Goal: Communication & Community: Connect with others

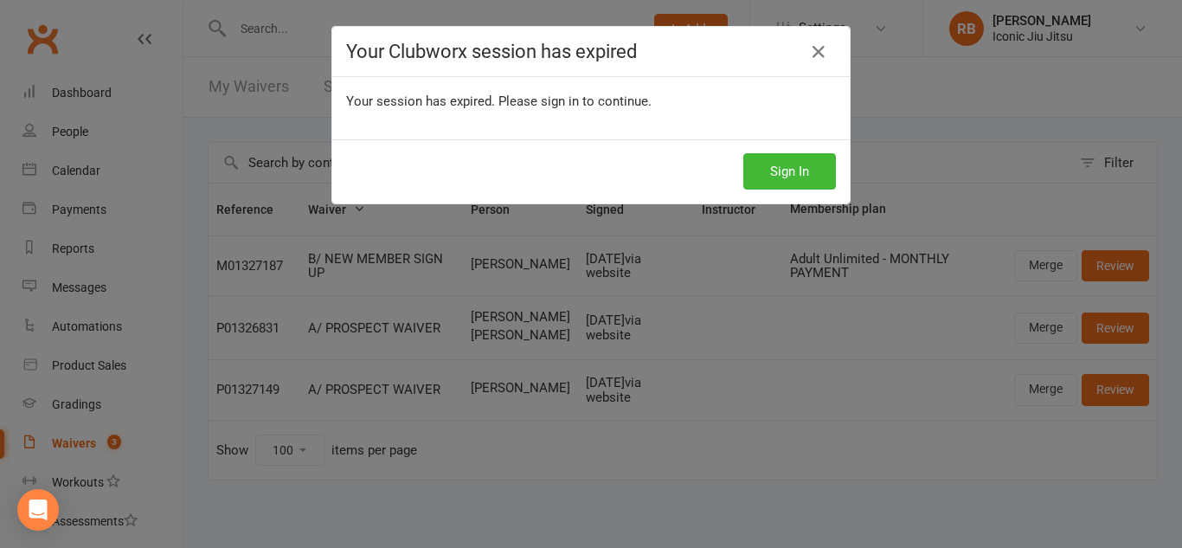
select select "100"
click at [811, 51] on icon at bounding box center [818, 52] width 21 height 21
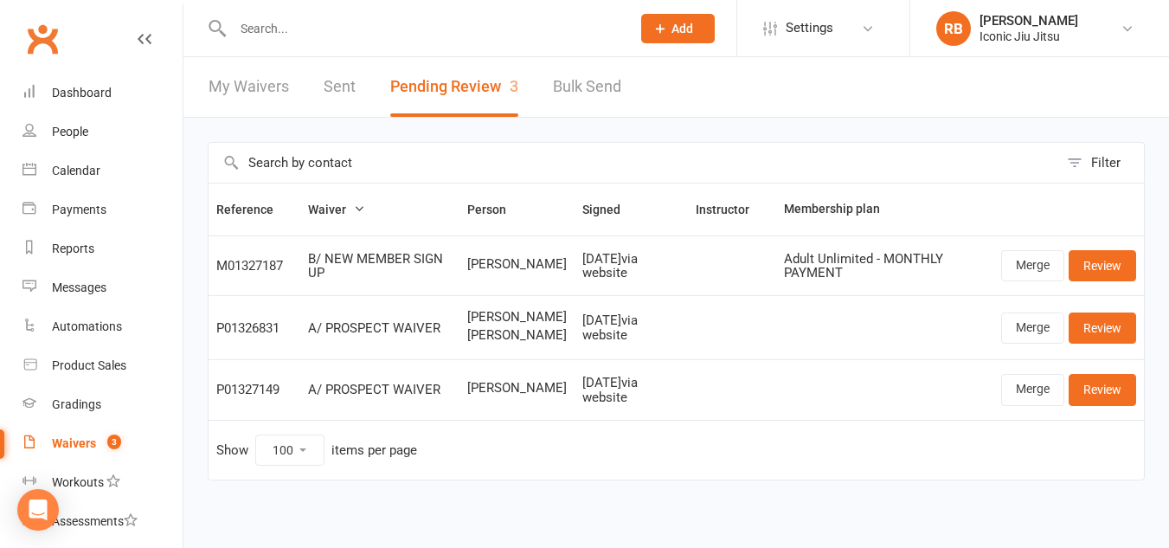
click at [78, 445] on div "Waivers" at bounding box center [74, 443] width 44 height 14
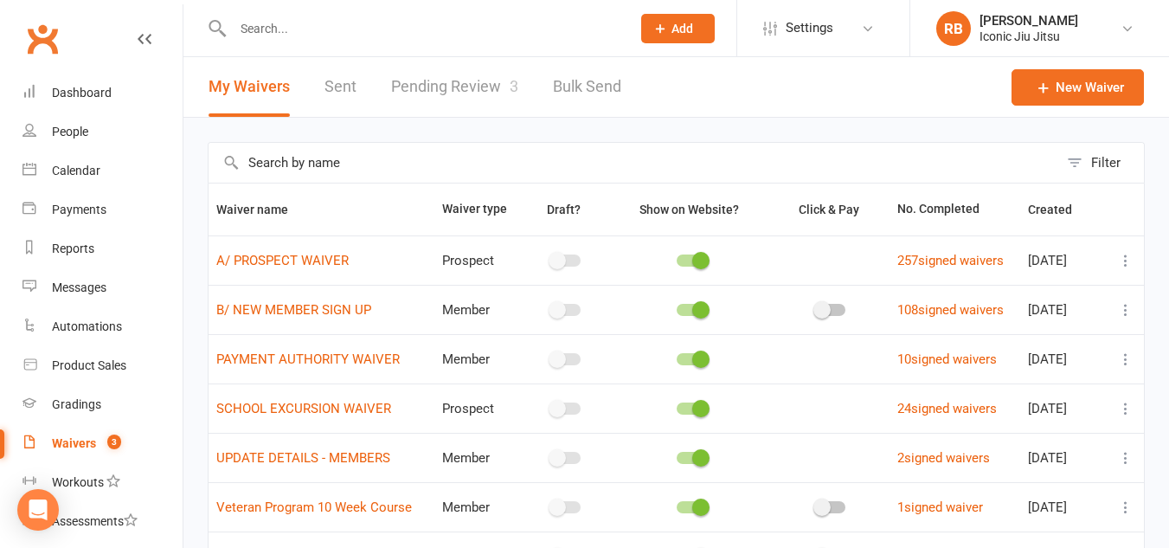
click at [75, 441] on div "Waivers" at bounding box center [74, 443] width 44 height 14
click at [499, 81] on link "Pending Review 3" at bounding box center [454, 87] width 127 height 60
select select "100"
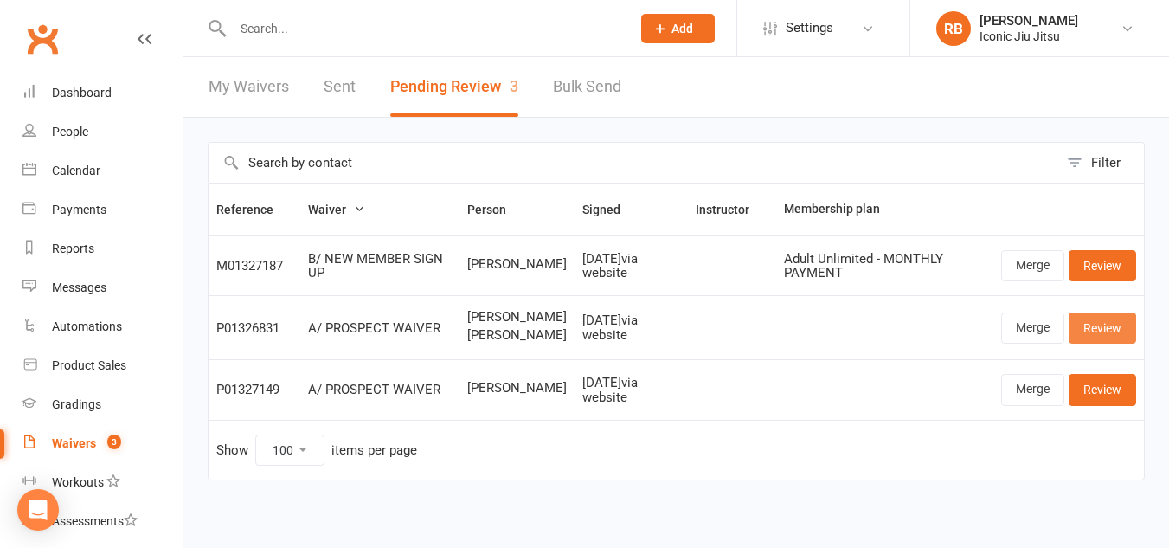
click at [1115, 334] on link "Review" at bounding box center [1103, 327] width 68 height 31
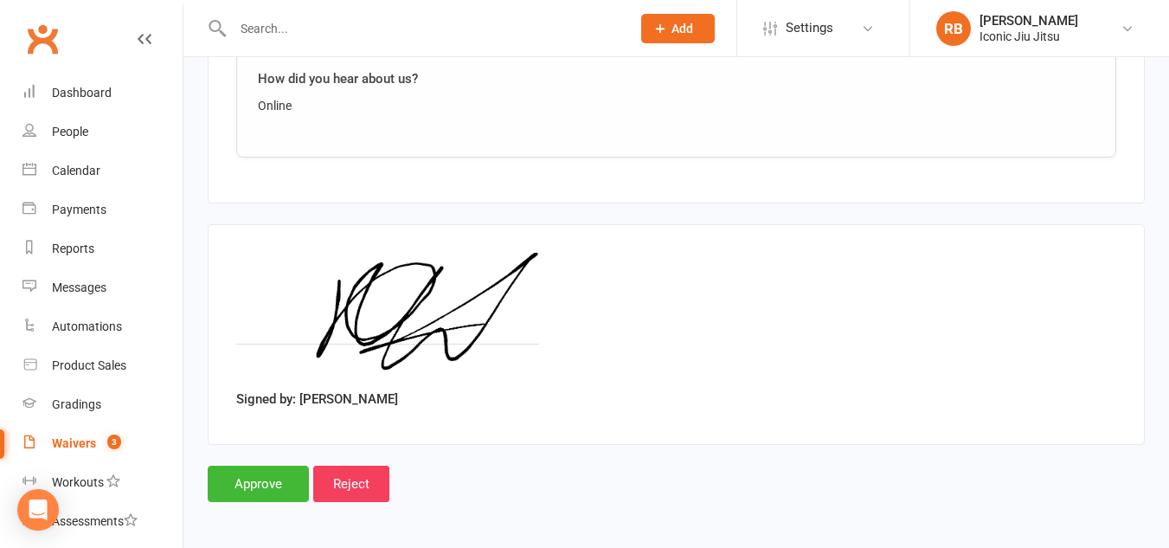
scroll to position [1934, 0]
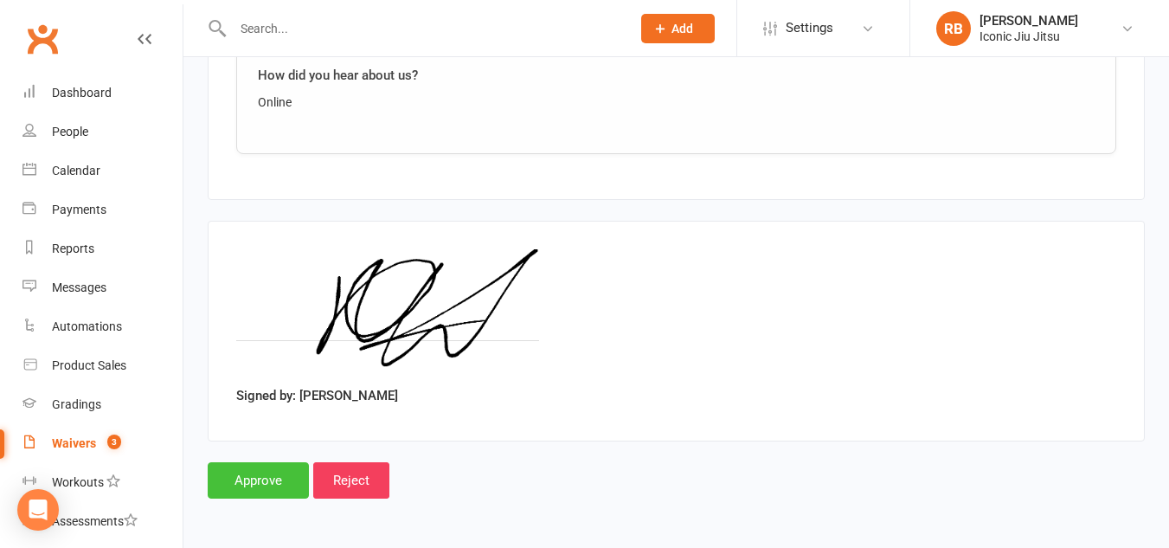
click at [250, 484] on input "Approve" at bounding box center [258, 480] width 101 height 36
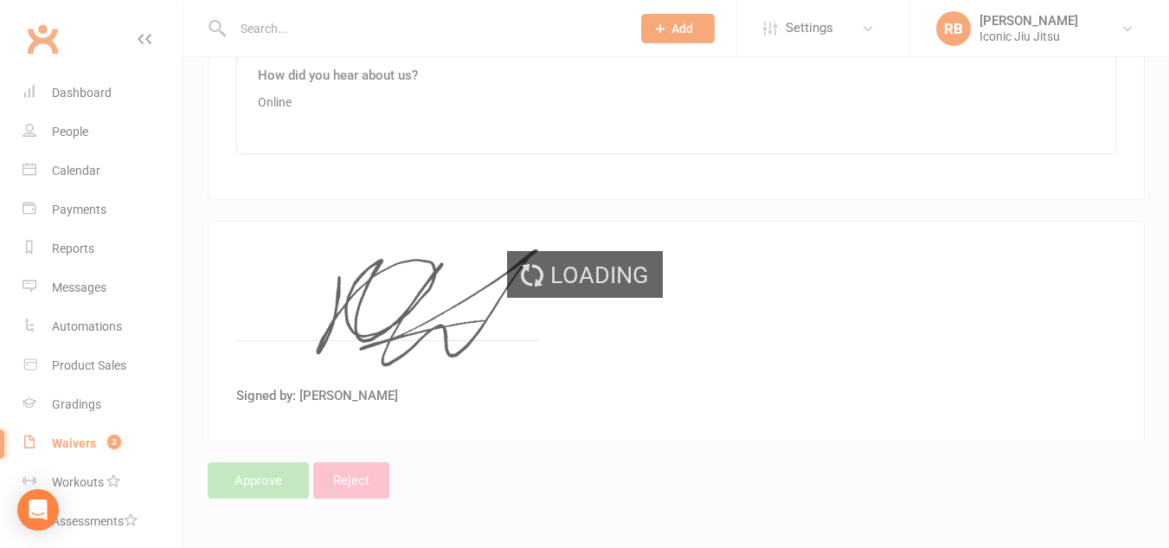
select select "100"
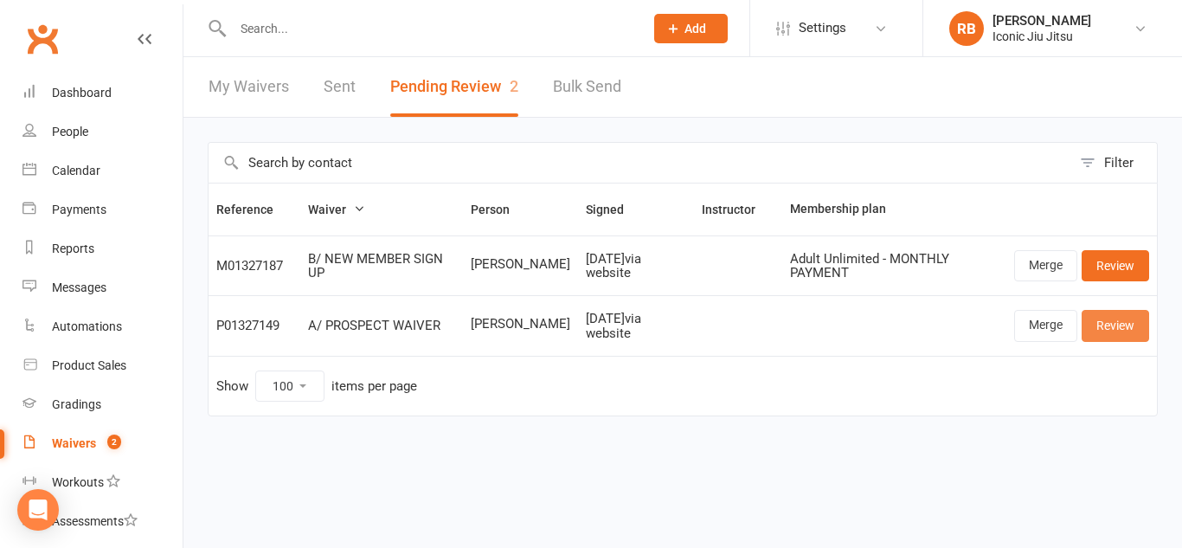
click at [1106, 325] on link "Review" at bounding box center [1116, 325] width 68 height 31
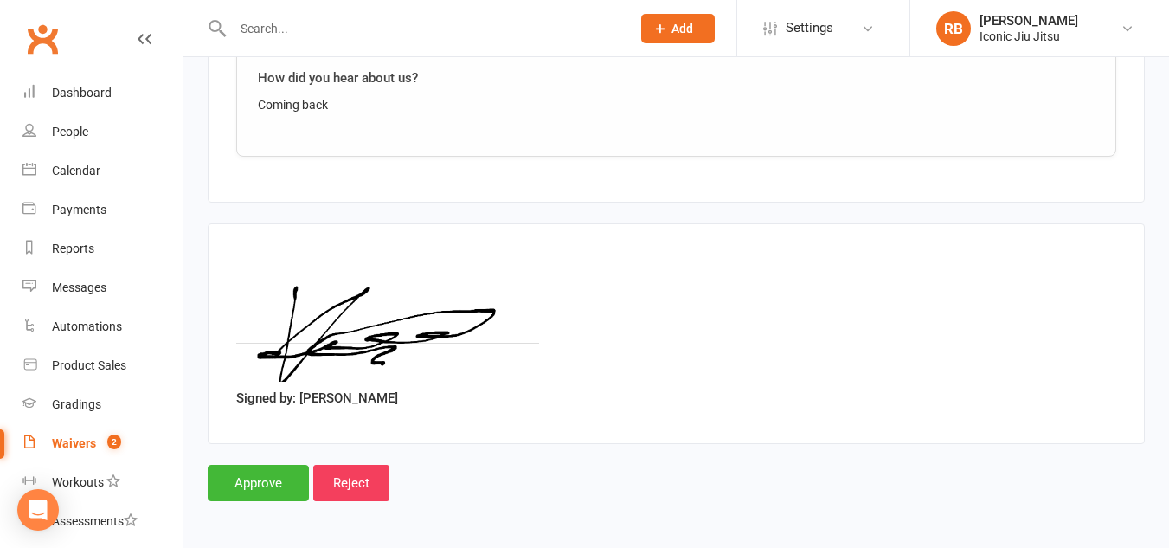
scroll to position [1276, 0]
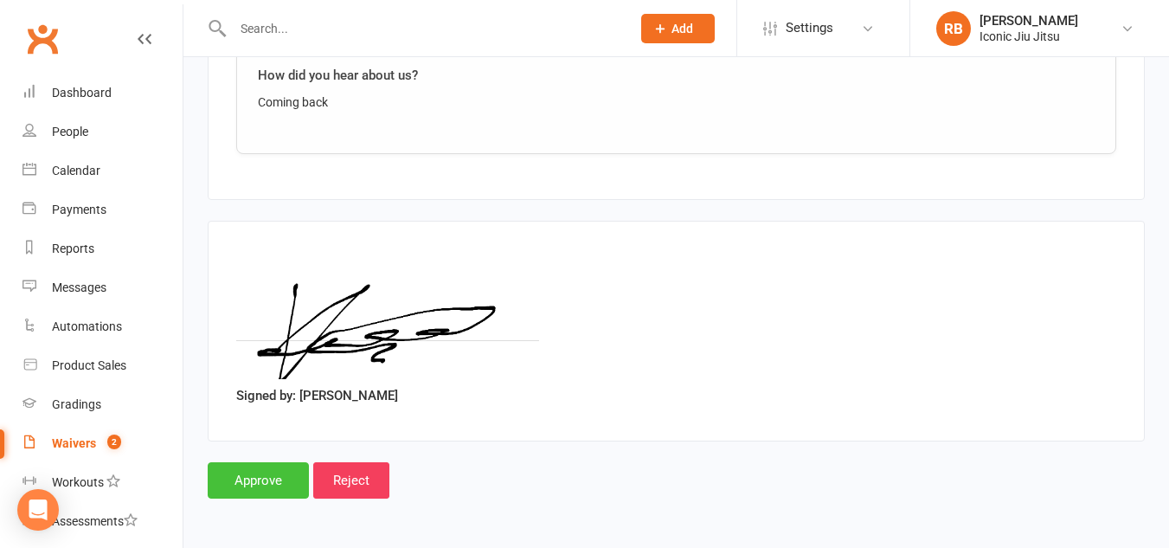
click at [278, 482] on input "Approve" at bounding box center [258, 480] width 101 height 36
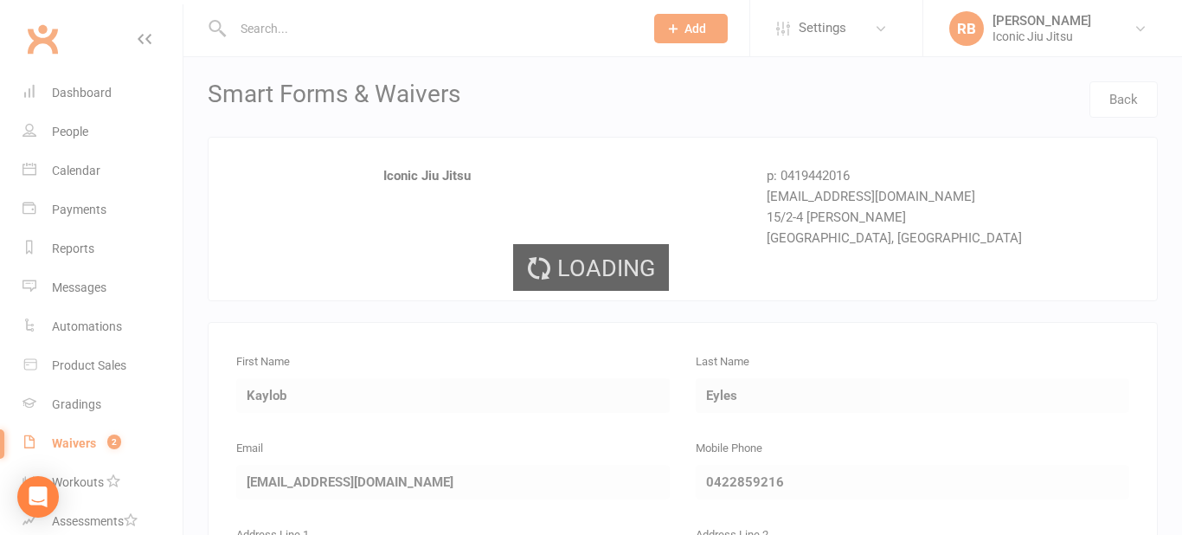
select select "100"
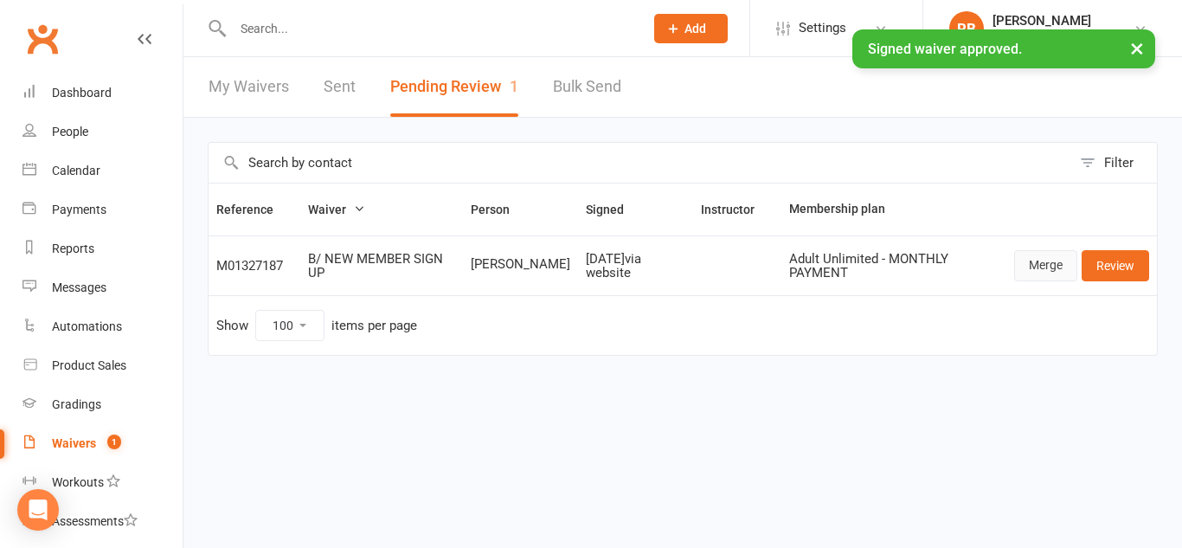
click at [1053, 265] on link "Merge" at bounding box center [1045, 265] width 63 height 31
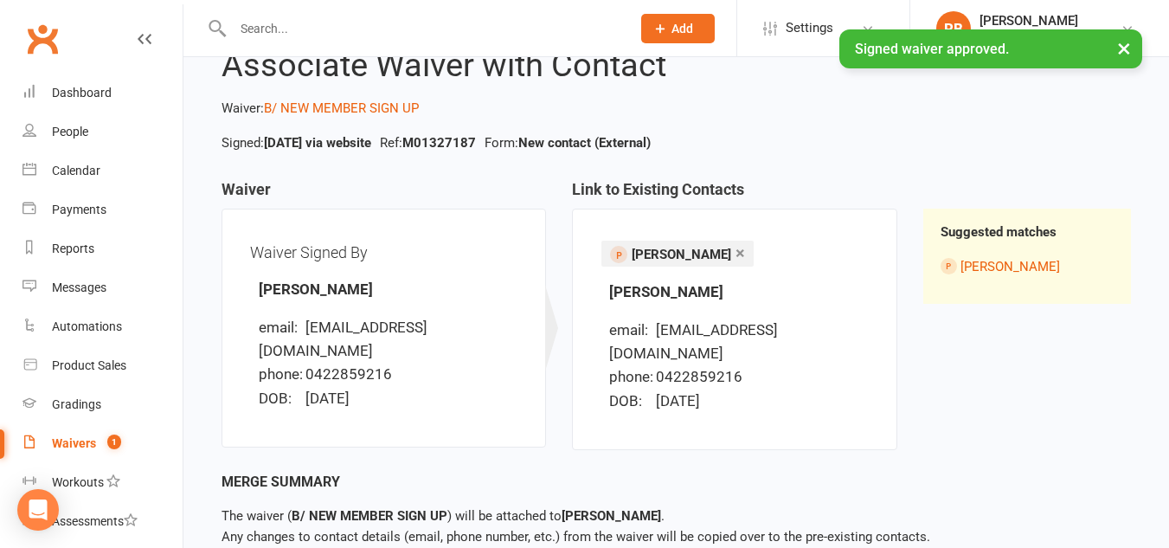
scroll to position [140, 0]
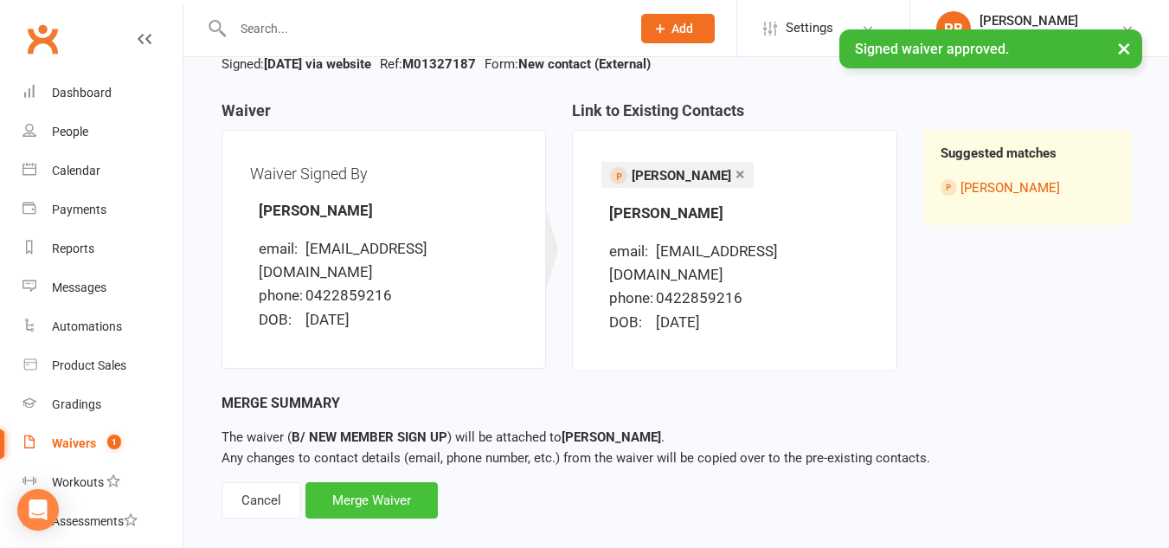
click at [372, 482] on div "Merge Waiver" at bounding box center [372, 500] width 132 height 36
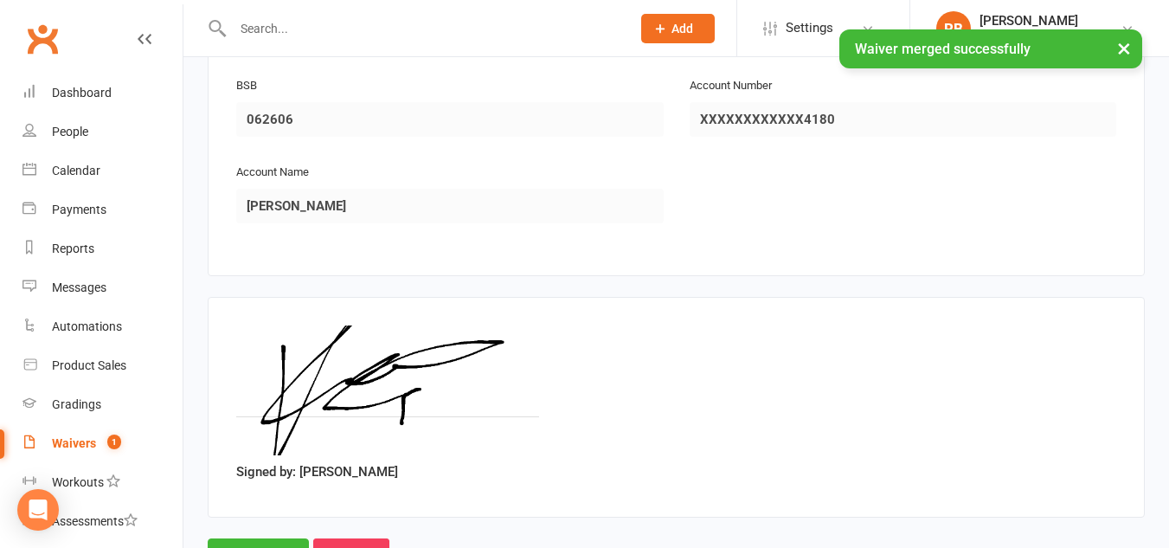
scroll to position [1714, 0]
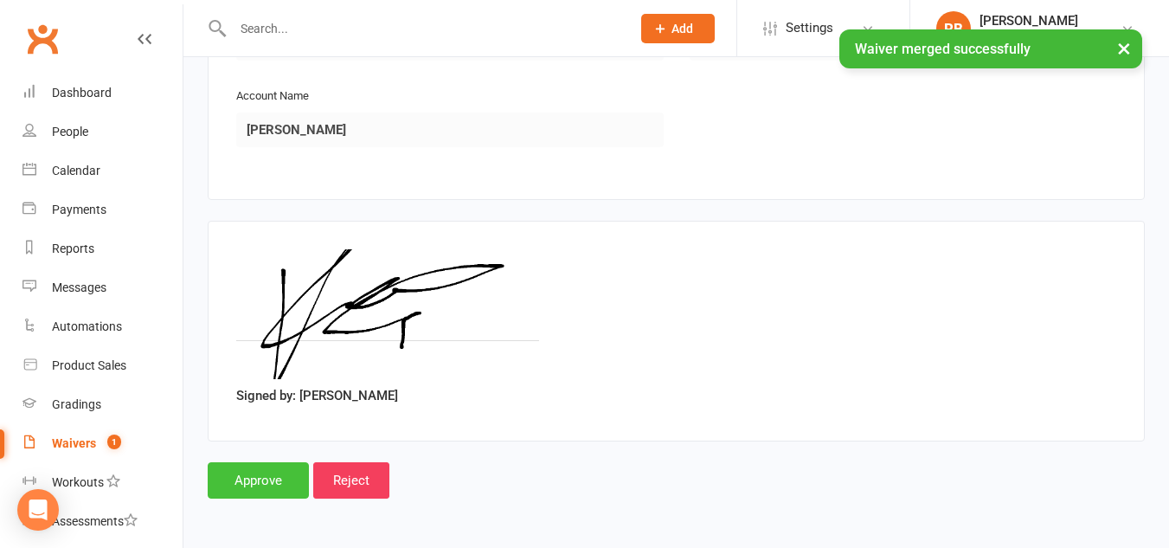
click at [267, 480] on input "Approve" at bounding box center [258, 480] width 101 height 36
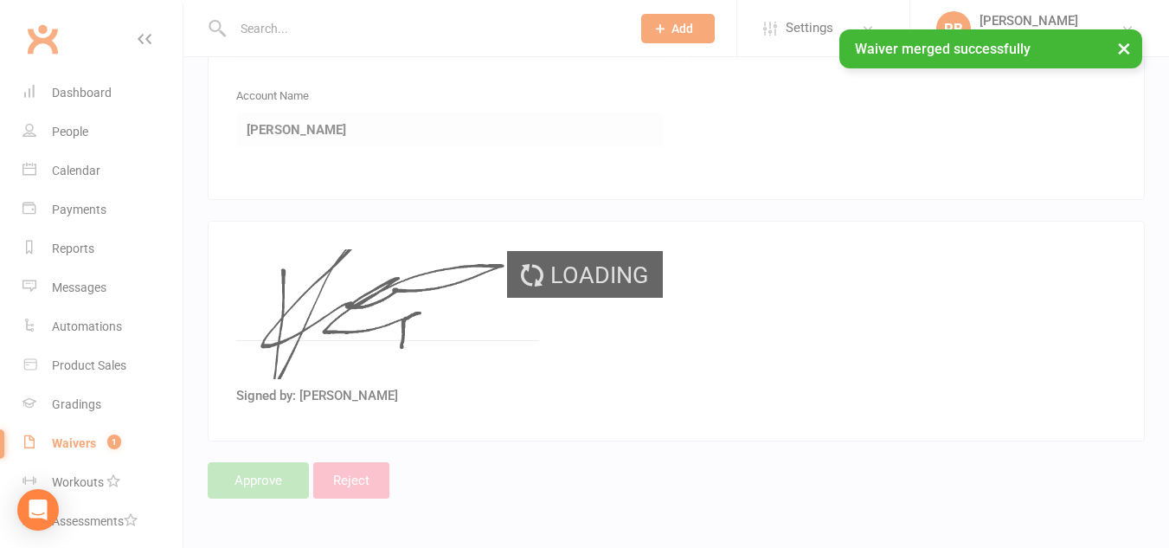
select select "100"
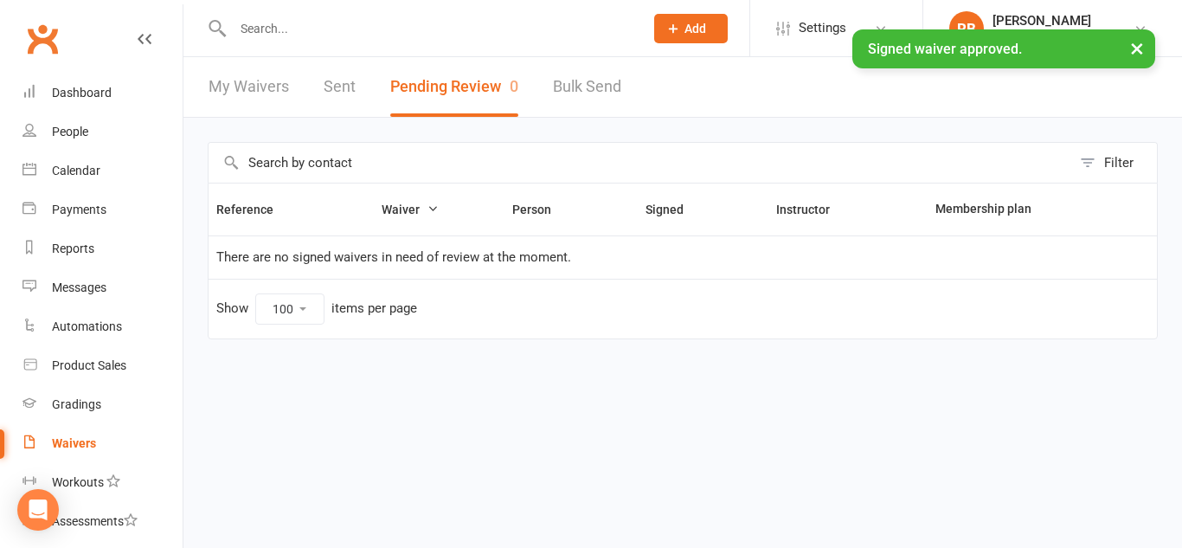
click at [287, 29] on input "text" at bounding box center [430, 28] width 404 height 24
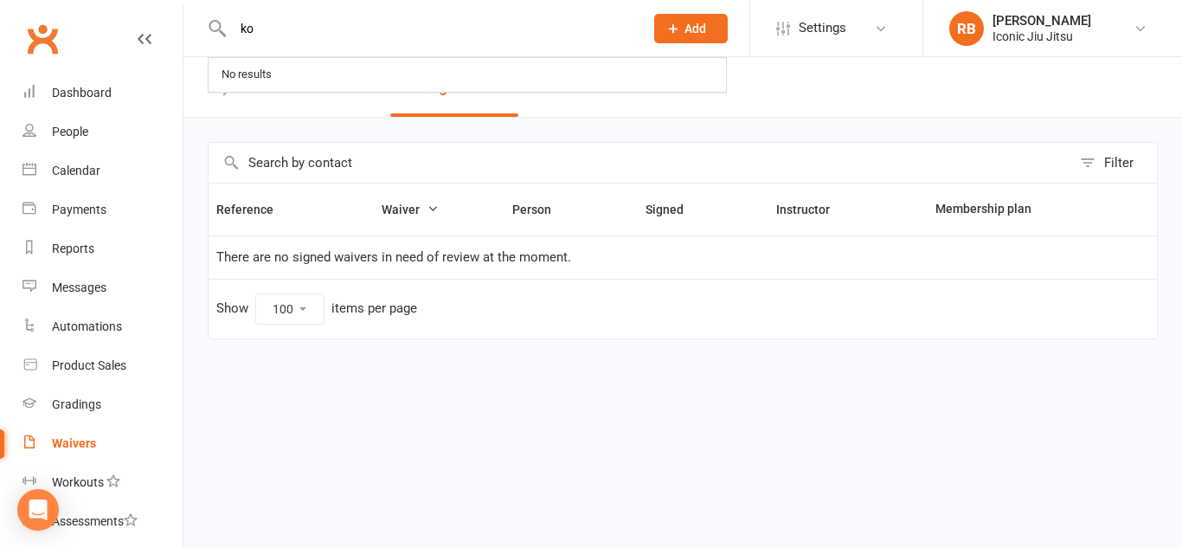
type input "k"
click at [243, 85] on link "My Waivers" at bounding box center [249, 87] width 81 height 60
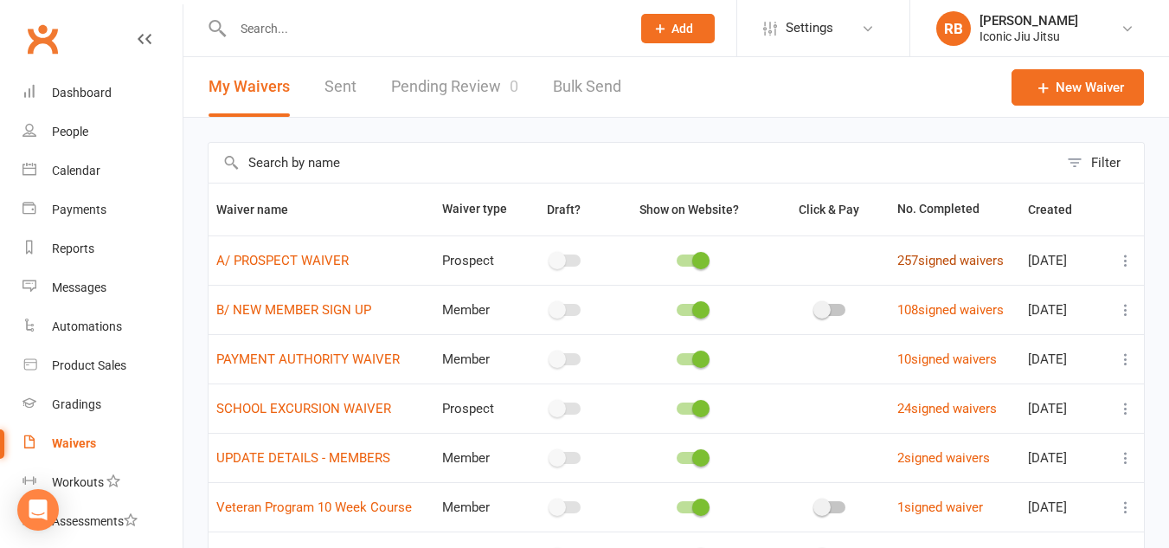
click at [946, 257] on link "257 signed waivers" at bounding box center [951, 261] width 106 height 16
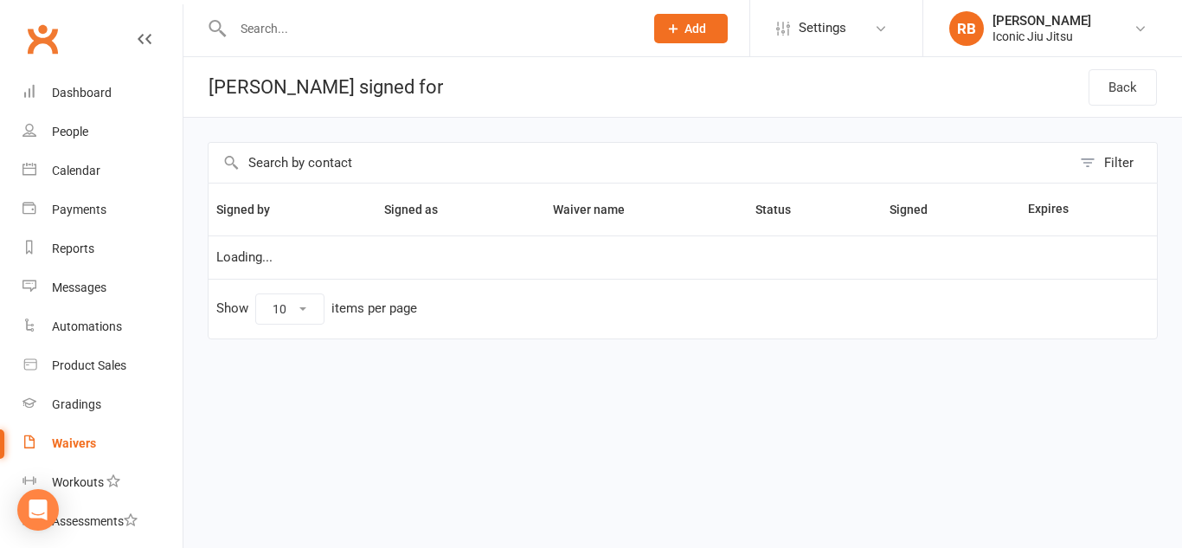
select select "100"
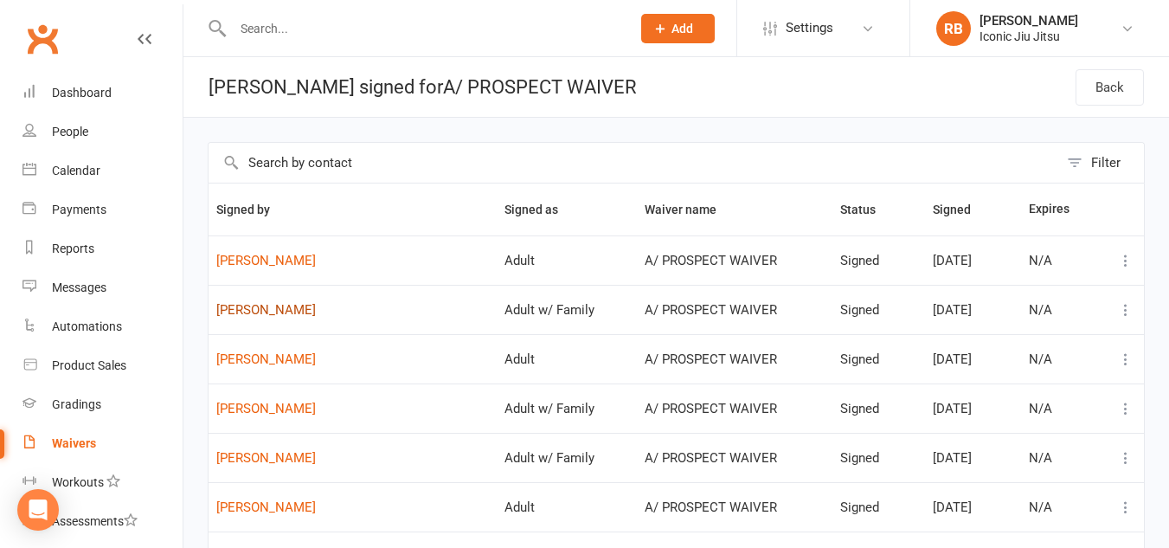
click at [259, 303] on link "[PERSON_NAME]" at bounding box center [352, 310] width 273 height 15
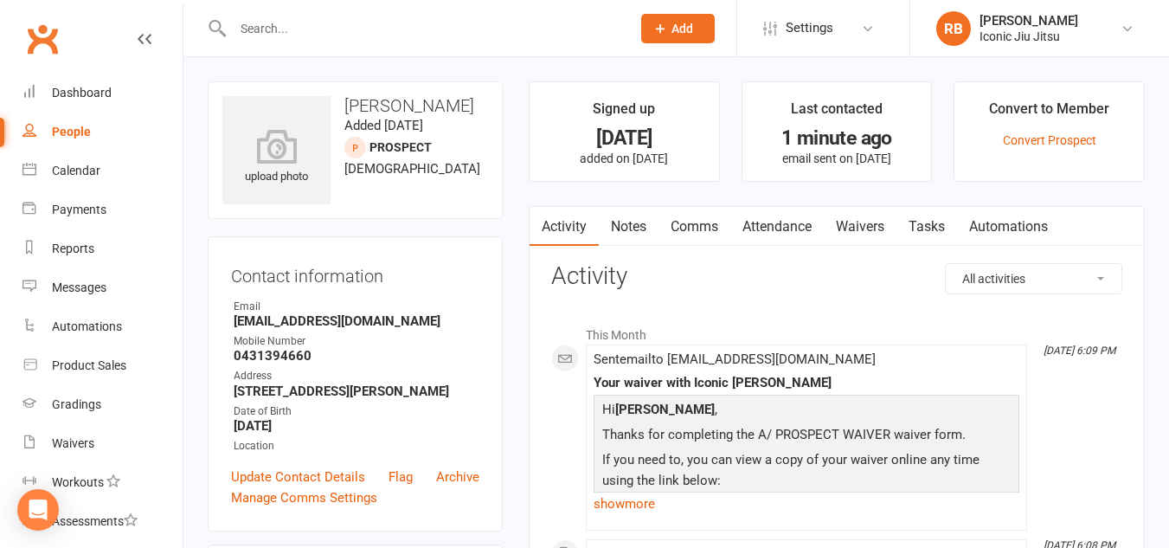
click at [677, 222] on link "Comms" at bounding box center [695, 227] width 72 height 40
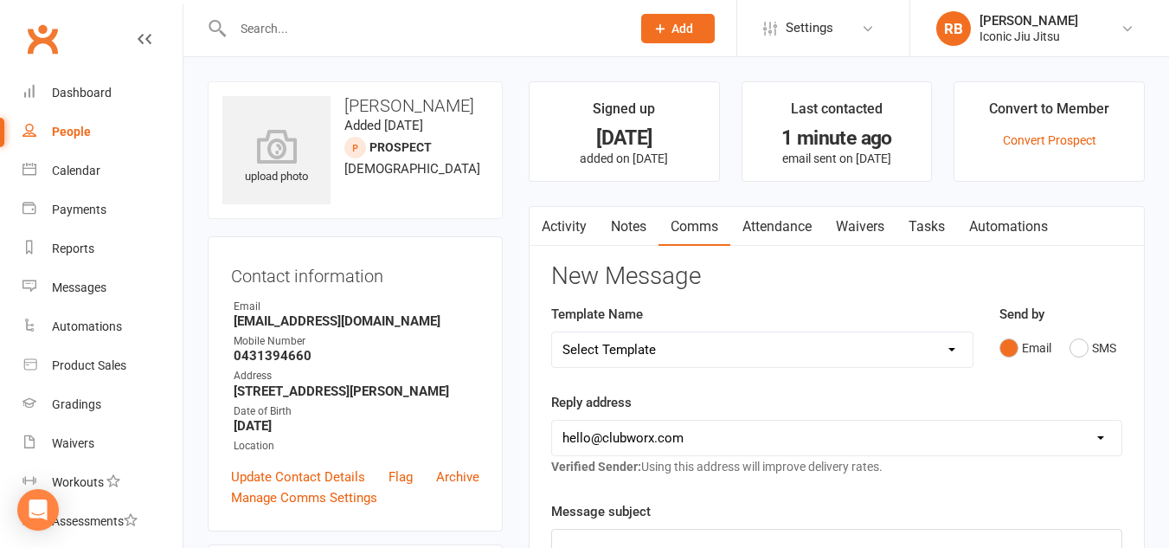
click at [943, 350] on select "Select Template [SMS] [Default template - review before using] Appointment remi…" at bounding box center [762, 349] width 421 height 35
select select "15"
click at [552, 332] on select "Select Template [SMS] [Default template - review before using] Appointment remi…" at bounding box center [762, 349] width 421 height 35
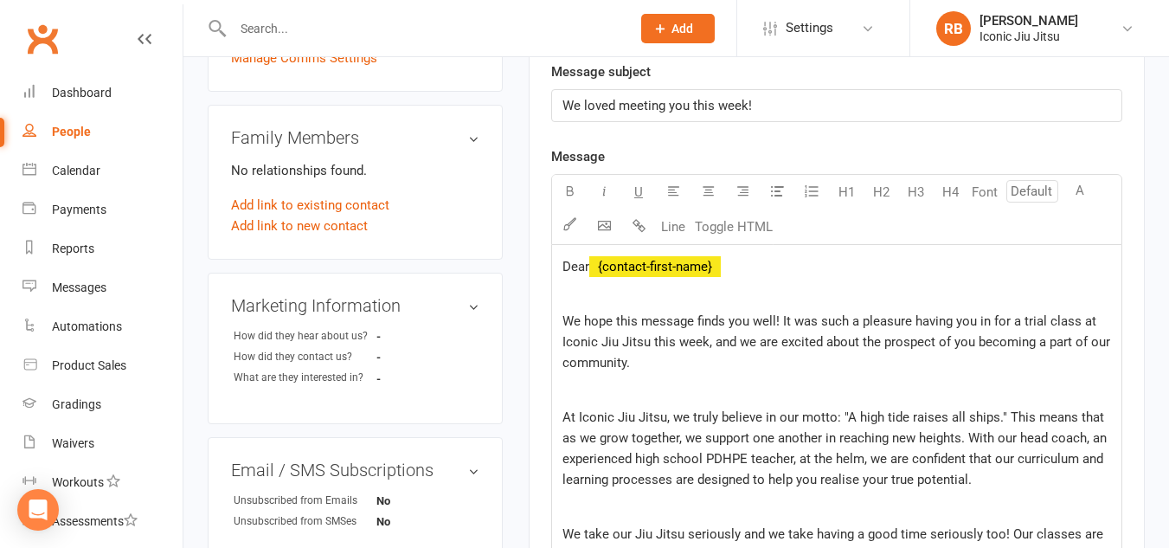
scroll to position [519, 0]
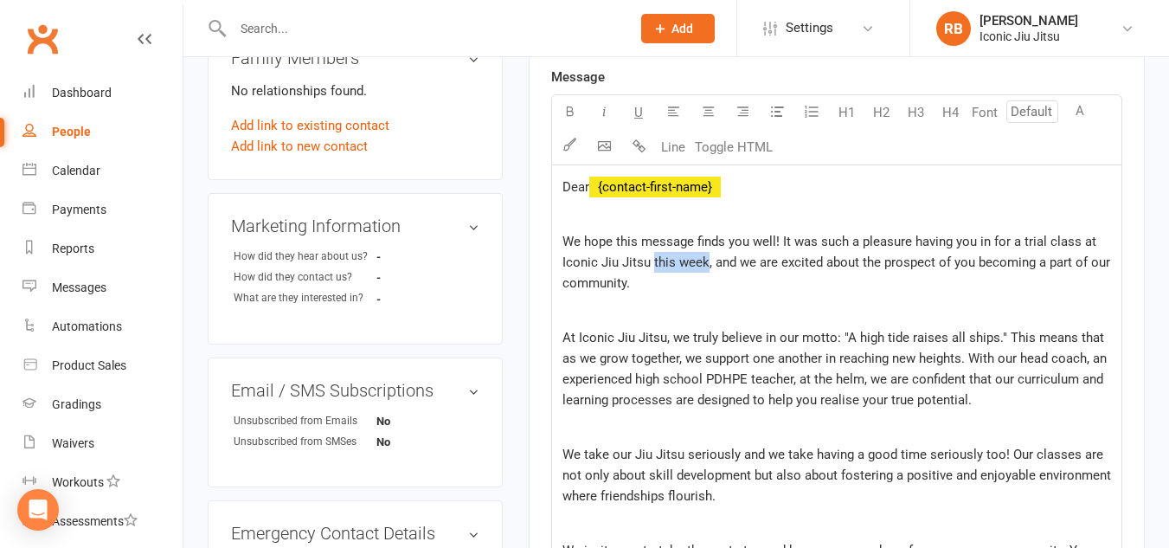
drag, startPoint x: 706, startPoint y: 264, endPoint x: 654, endPoint y: 271, distance: 52.4
click at [652, 265] on span "We hope this message finds you well! It was such a pleasure having you in for a…" at bounding box center [838, 262] width 551 height 57
drag, startPoint x: 975, startPoint y: 241, endPoint x: 985, endPoint y: 254, distance: 16.6
click at [976, 241] on span "We hope this message finds you well! It was such a pleasure having you in for a…" at bounding box center [832, 262] width 538 height 57
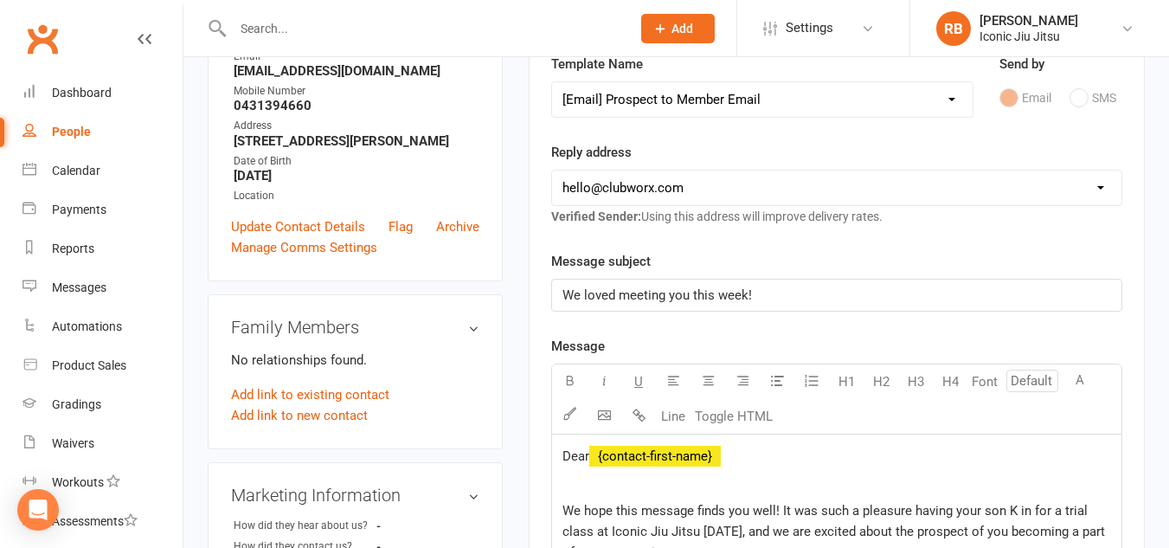
scroll to position [260, 0]
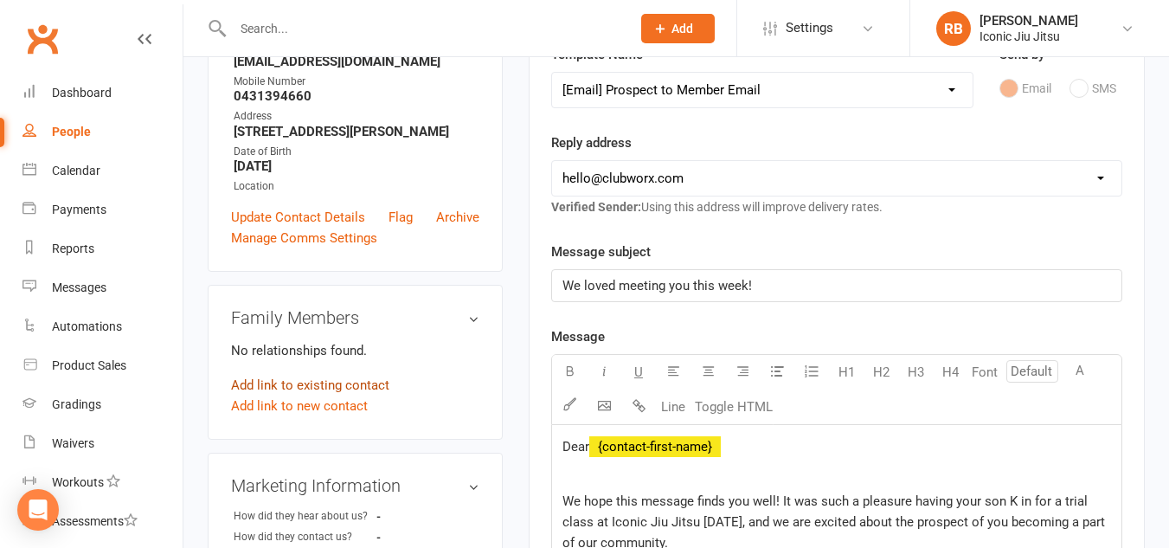
click at [319, 380] on link "Add link to existing contact" at bounding box center [310, 385] width 158 height 21
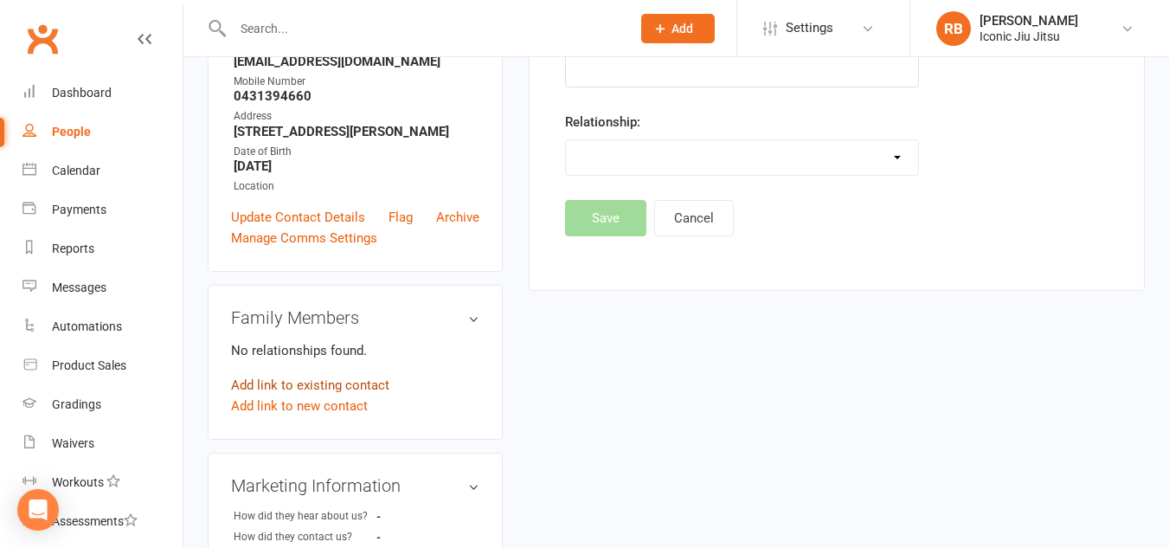
scroll to position [119, 0]
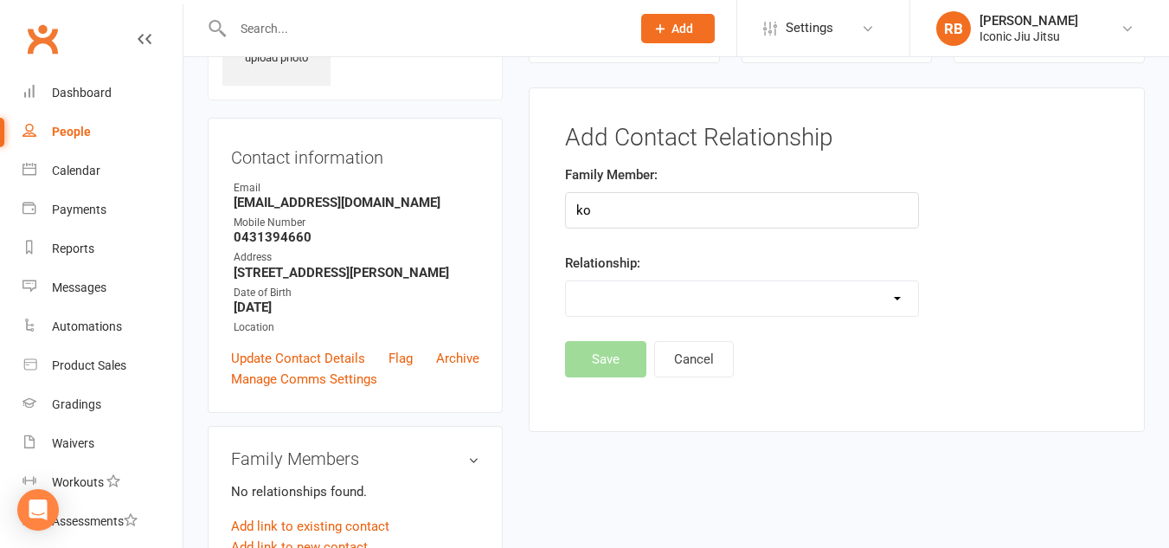
type input "k"
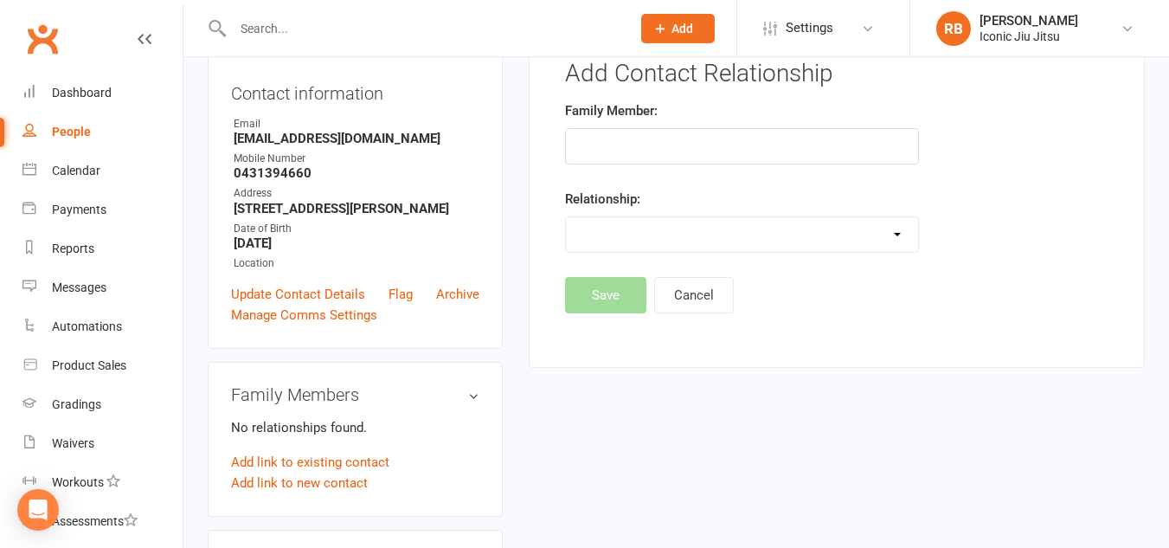
scroll to position [205, 0]
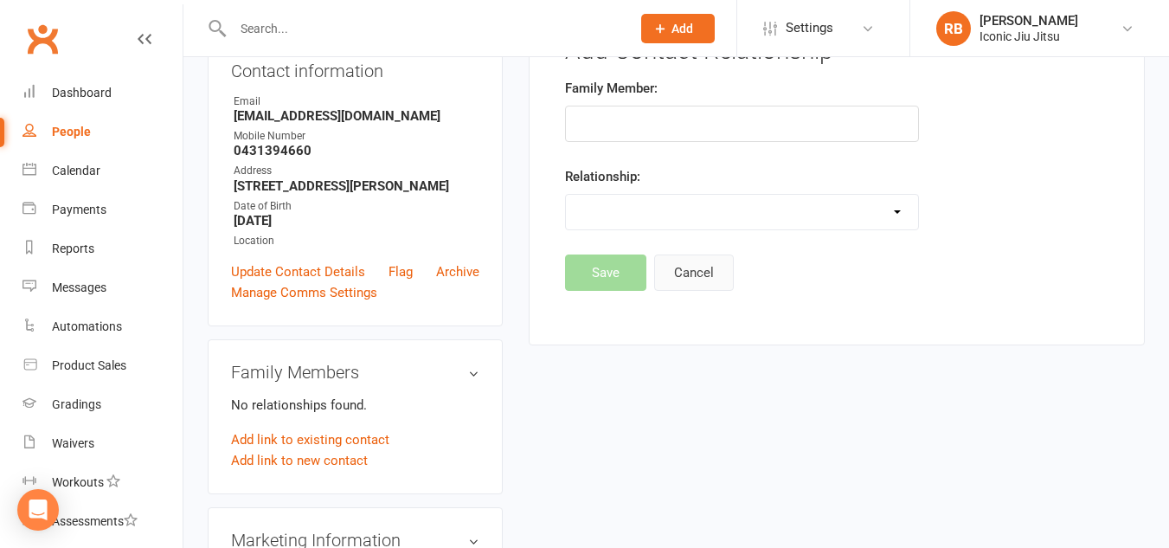
click at [703, 267] on button "Cancel" at bounding box center [694, 272] width 80 height 36
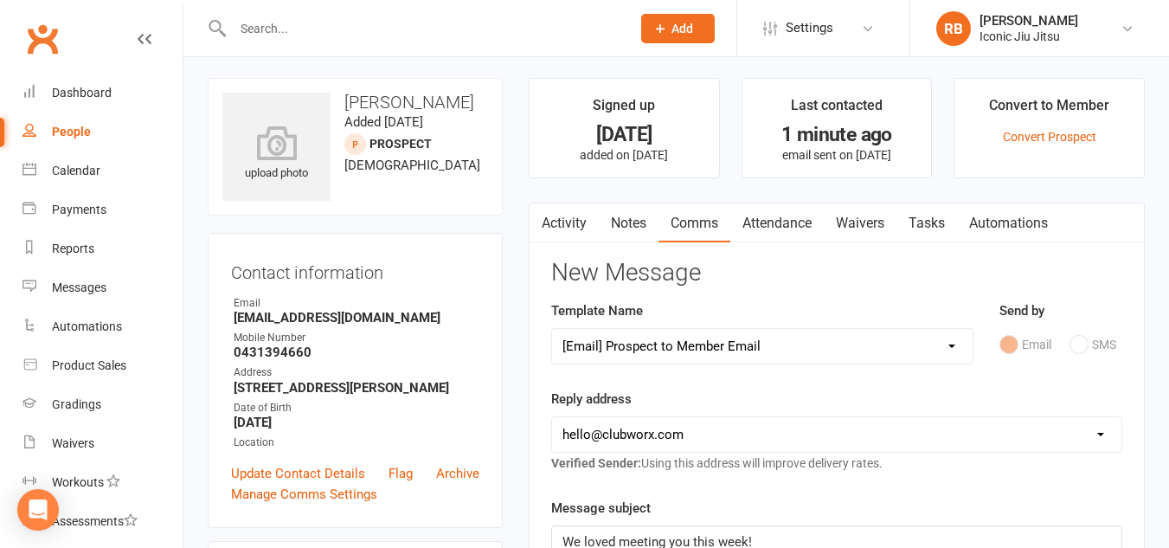
scroll to position [0, 0]
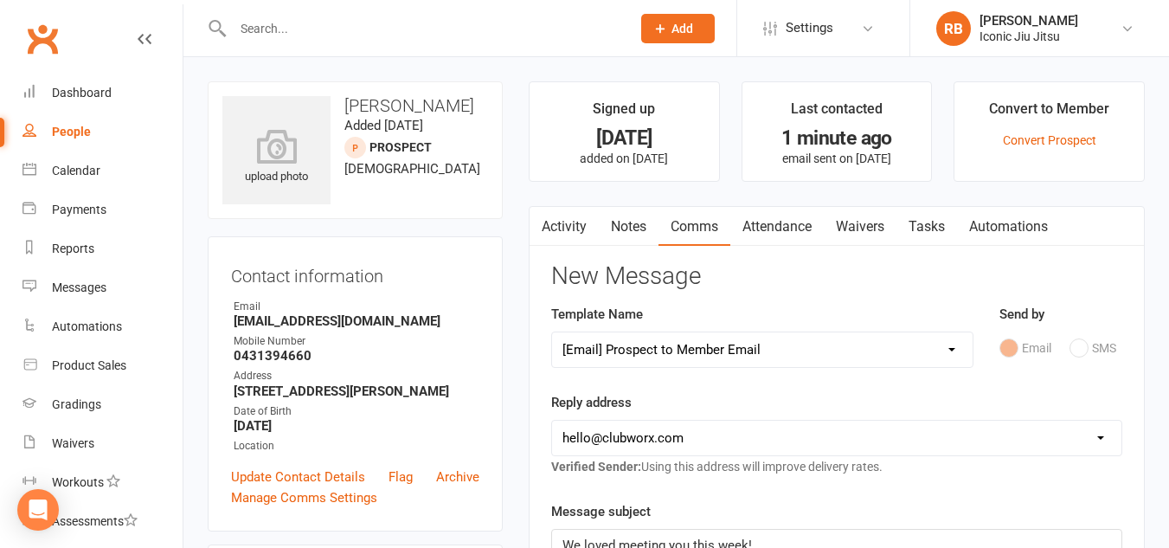
click at [72, 133] on div "People" at bounding box center [71, 132] width 39 height 14
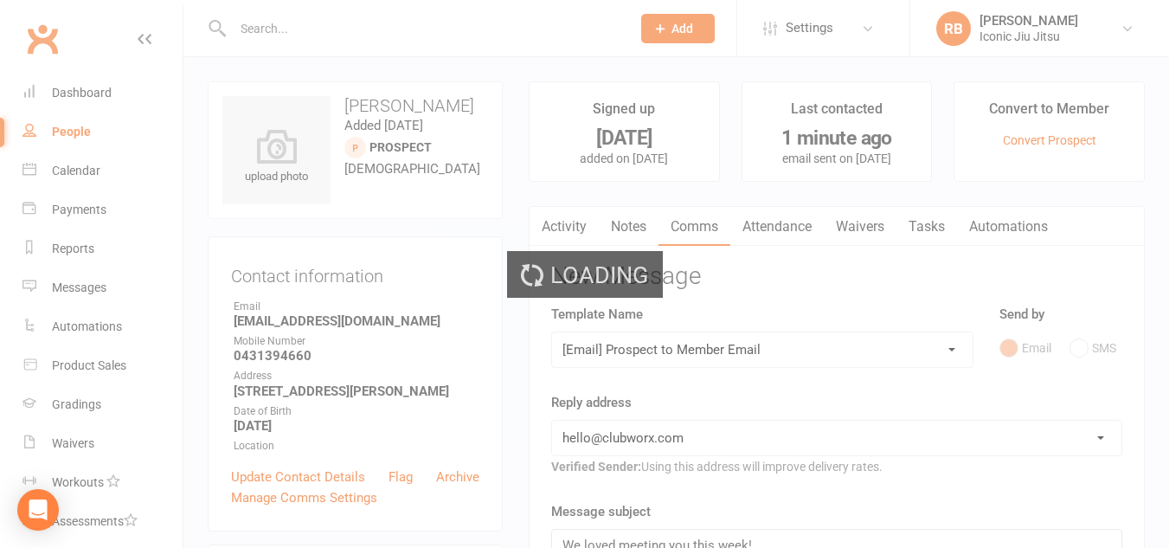
select select "100"
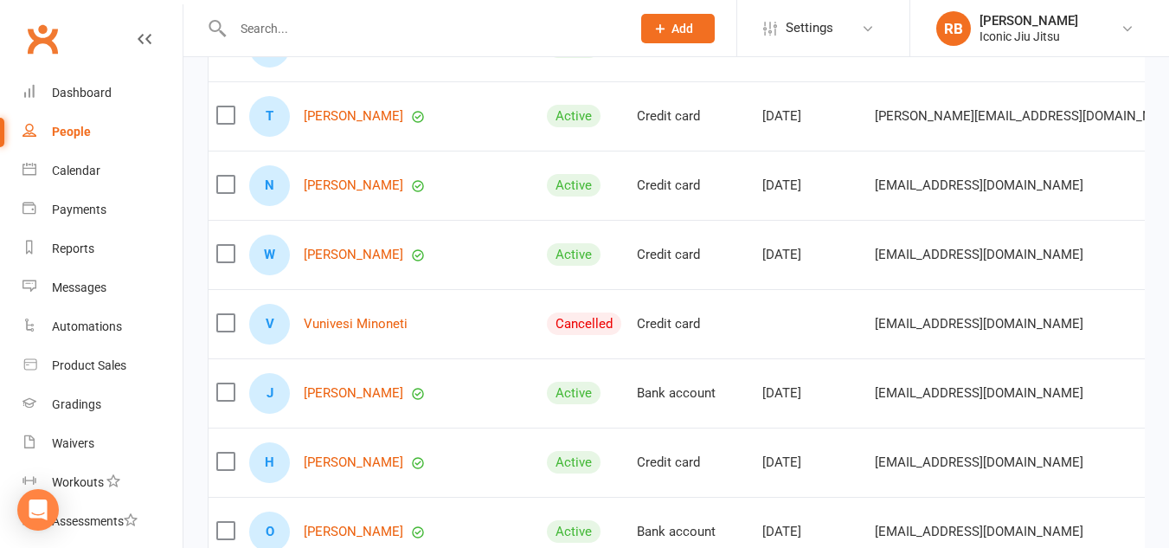
scroll to position [519, 0]
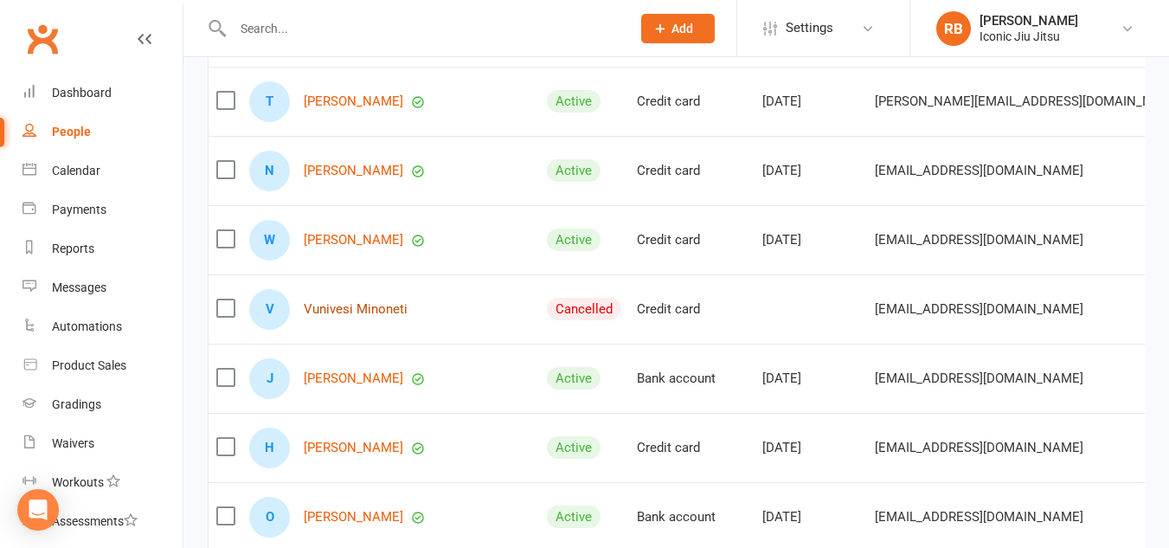
click at [377, 317] on link "Vunivesi Minoneti" at bounding box center [356, 309] width 104 height 15
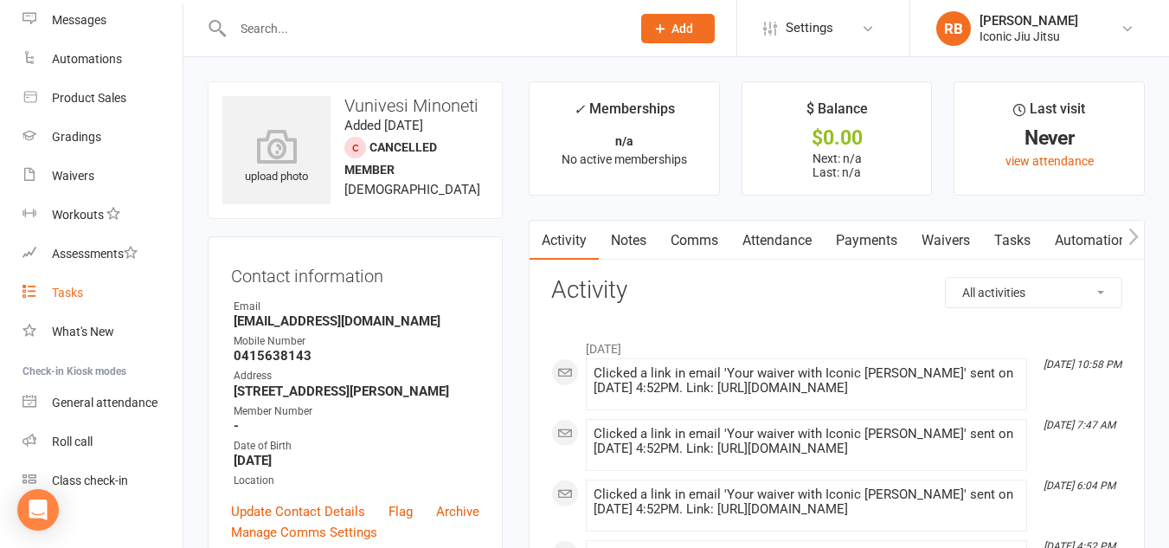
scroll to position [285, 0]
